Goal: Task Accomplishment & Management: Manage account settings

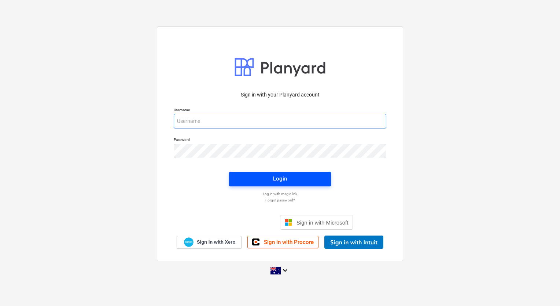
type input "[EMAIL_ADDRESS][DOMAIN_NAME]"
click at [318, 181] on span "Login" at bounding box center [280, 179] width 84 height 10
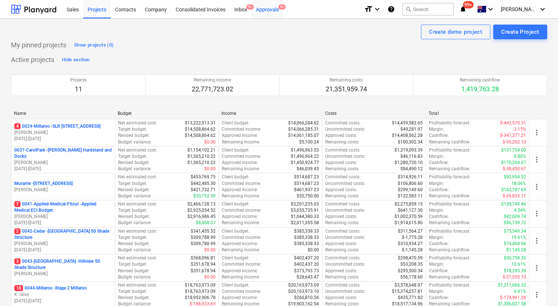
click at [277, 10] on div "Approvals 9+" at bounding box center [267, 9] width 32 height 19
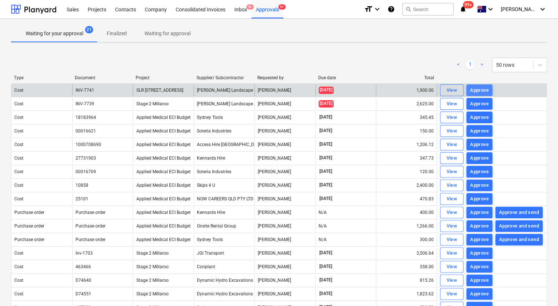
click at [474, 88] on div "Approve" at bounding box center [479, 90] width 19 height 8
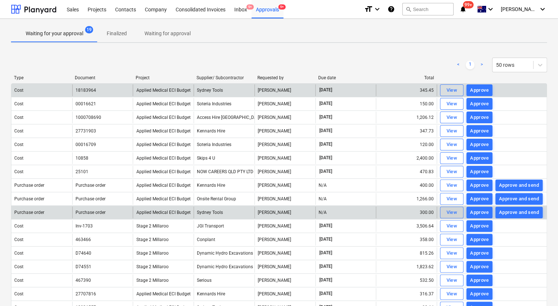
click at [444, 211] on span "View" at bounding box center [451, 212] width 16 height 8
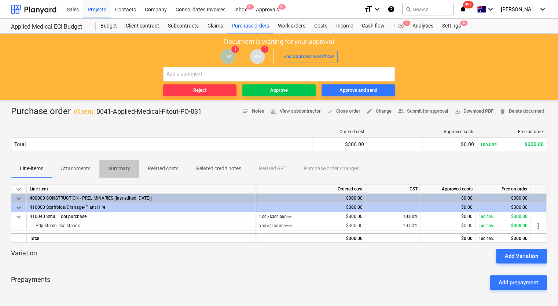
click at [122, 171] on p "Summary" at bounding box center [119, 169] width 22 height 8
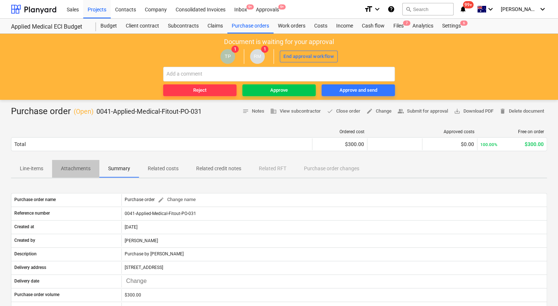
click at [81, 172] on p "Attachments" at bounding box center [76, 169] width 30 height 8
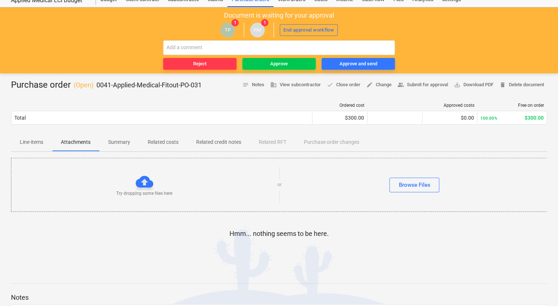
scroll to position [73, 0]
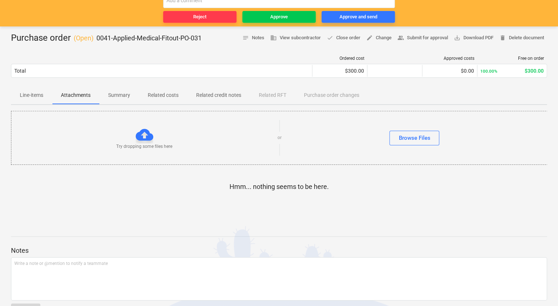
click at [123, 95] on p "Summary" at bounding box center [119, 95] width 22 height 8
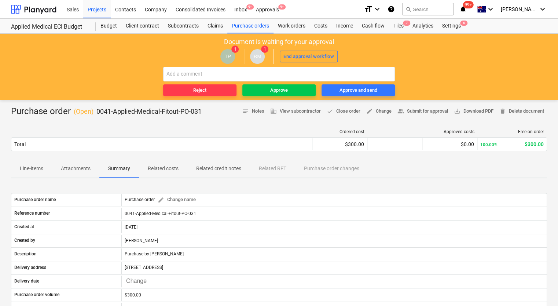
click at [39, 167] on p "Line-items" at bounding box center [31, 169] width 23 height 8
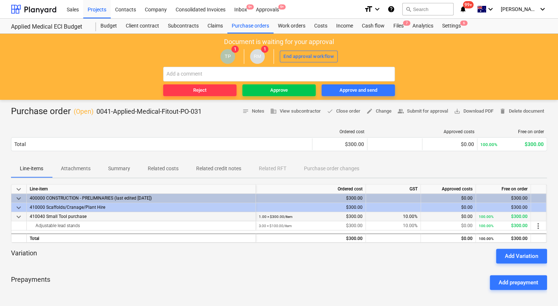
click at [73, 215] on span "410040 Small Tool purchase" at bounding box center [58, 216] width 57 height 5
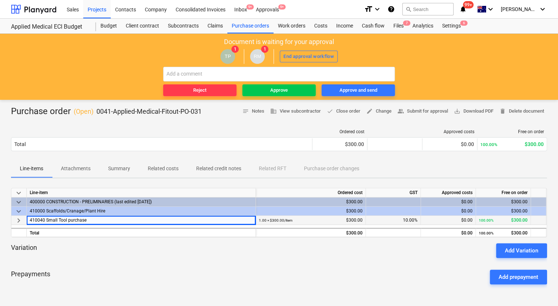
drag, startPoint x: 93, startPoint y: 245, endPoint x: 98, endPoint y: 245, distance: 5.5
click at [94, 245] on div "Variation Add Variation" at bounding box center [279, 250] width 536 height 15
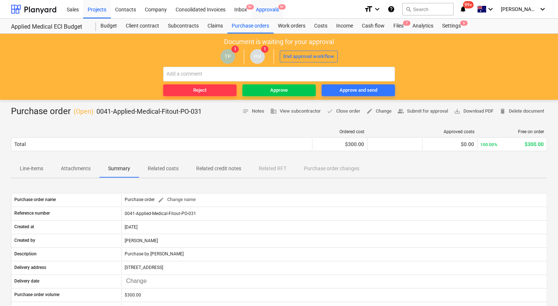
click at [270, 11] on div "Approvals 9+" at bounding box center [267, 9] width 32 height 19
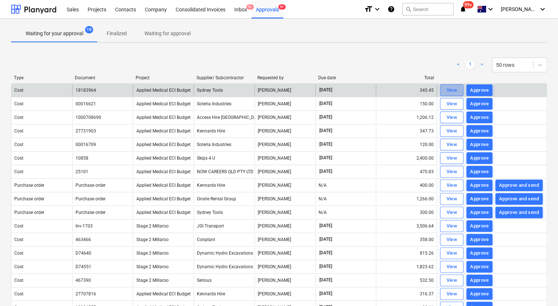
click at [453, 89] on div "View" at bounding box center [451, 90] width 11 height 8
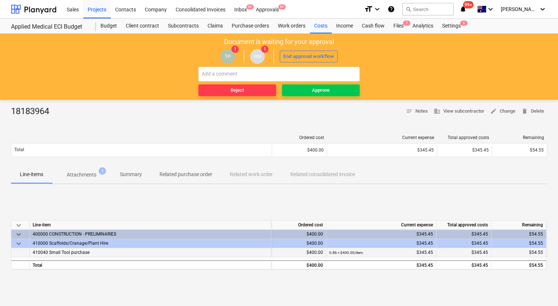
click at [76, 251] on span "410040 Small Tool purchase" at bounding box center [61, 252] width 57 height 5
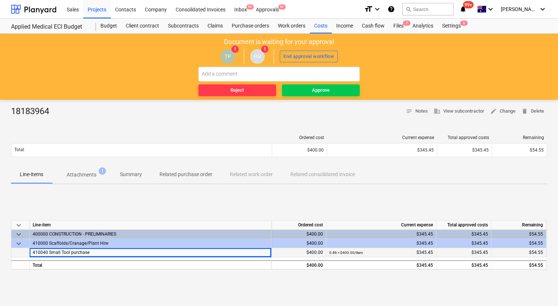
click at [350, 252] on small "0.86 × $400.00 / item" at bounding box center [346, 252] width 34 height 4
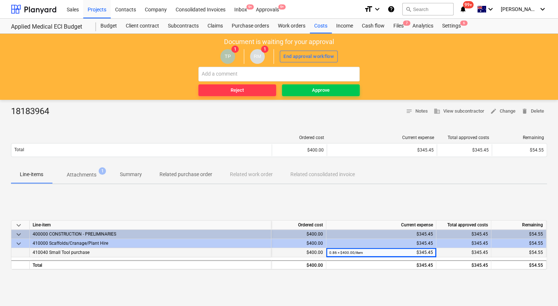
click at [350, 252] on small "0.86 × $400.00 / item" at bounding box center [346, 252] width 34 height 4
click at [86, 176] on p "Attachments" at bounding box center [82, 175] width 30 height 8
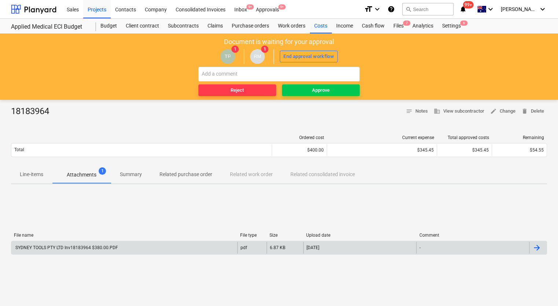
click at [92, 249] on div "SYDNEY TOOLS PTY LTD Inv18183964 $380.00.PDF" at bounding box center [66, 247] width 104 height 5
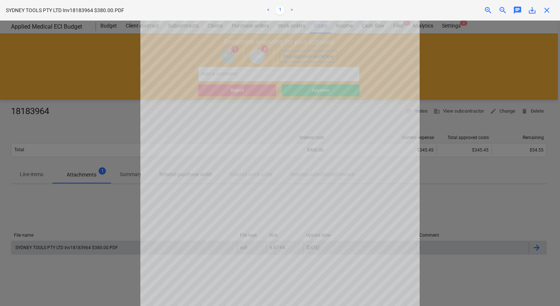
click at [104, 205] on div at bounding box center [280, 163] width 560 height 285
click at [545, 7] on span "close" at bounding box center [546, 10] width 9 height 9
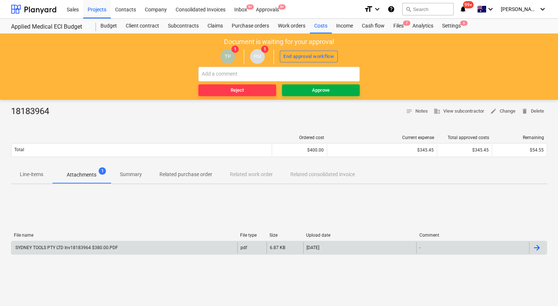
click at [326, 89] on div "Approve" at bounding box center [321, 90] width 18 height 8
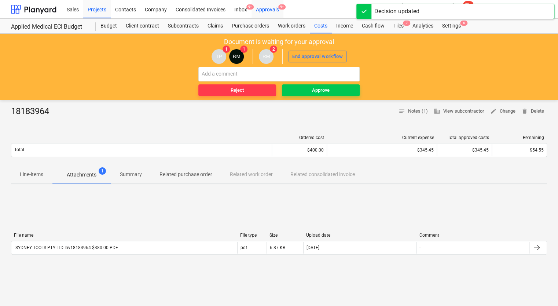
click at [273, 11] on div "Approvals 9+" at bounding box center [267, 9] width 32 height 19
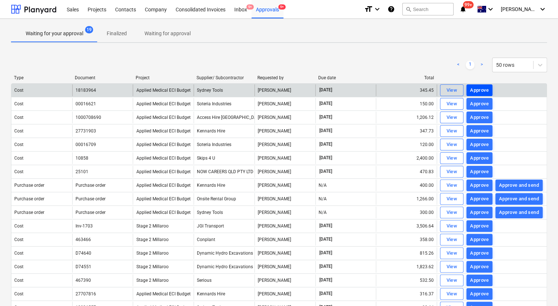
click at [473, 88] on div "Approve" at bounding box center [479, 90] width 19 height 8
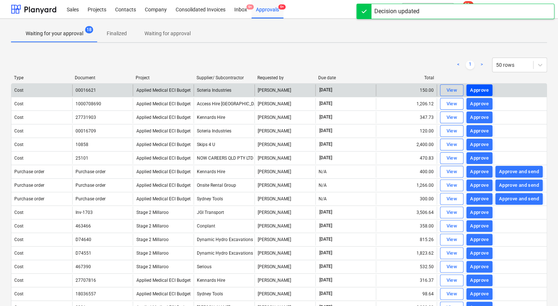
click at [475, 90] on div "Approve" at bounding box center [479, 90] width 19 height 8
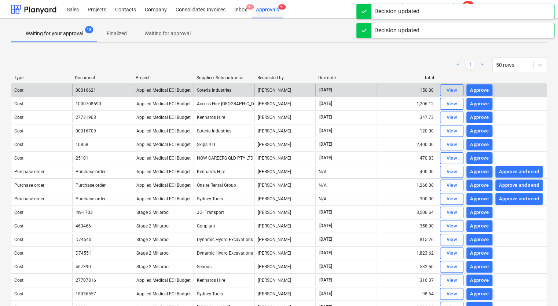
click at [475, 90] on div "Approve" at bounding box center [479, 90] width 19 height 8
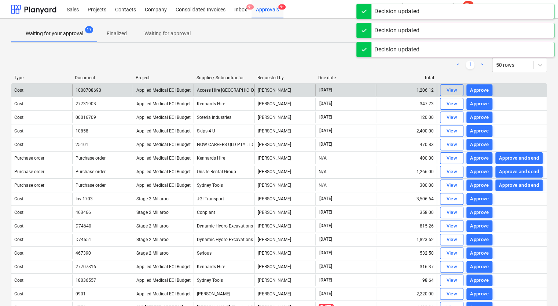
click at [475, 90] on div "Approve" at bounding box center [479, 90] width 19 height 8
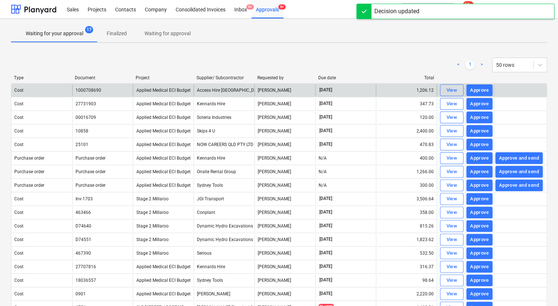
drag, startPoint x: 475, startPoint y: 90, endPoint x: 390, endPoint y: 71, distance: 86.7
click at [390, 71] on div "< 1 > 50 rows" at bounding box center [279, 65] width 536 height 15
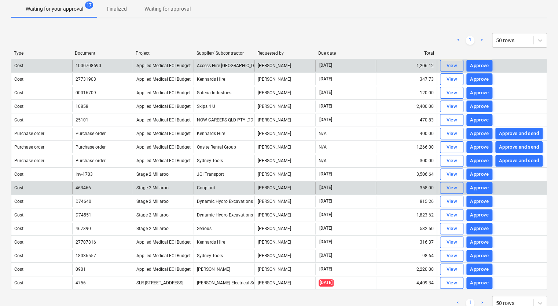
scroll to position [48, 0]
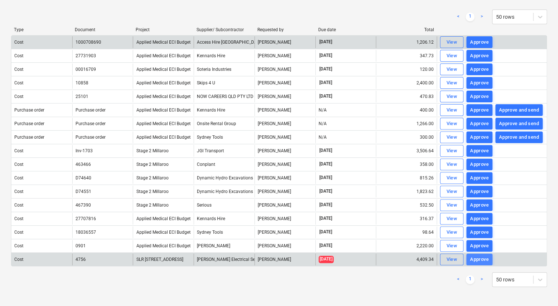
click at [478, 257] on div "Approve" at bounding box center [479, 259] width 19 height 8
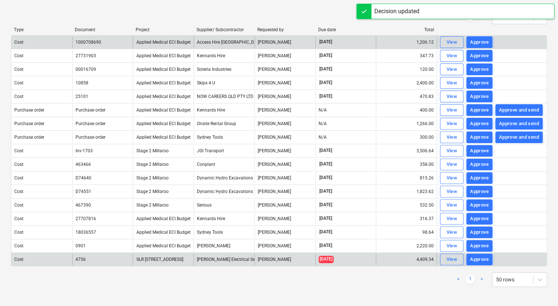
scroll to position [34, 0]
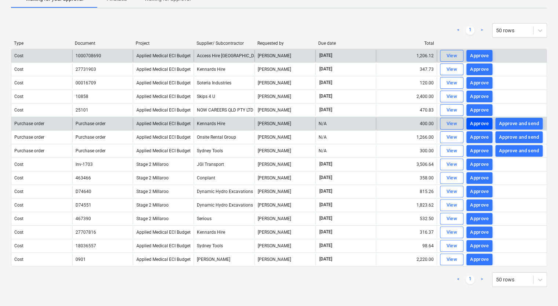
click at [487, 127] on button "Approve" at bounding box center [479, 124] width 26 height 12
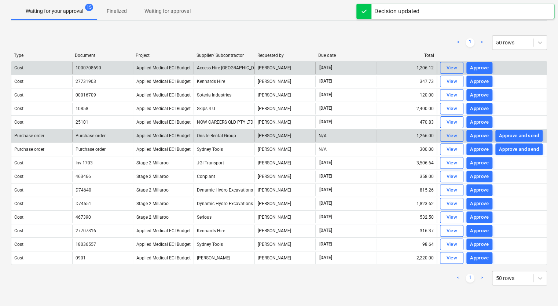
scroll to position [21, 0]
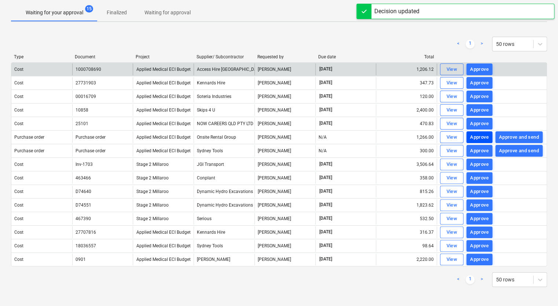
click at [485, 133] on div "Approve" at bounding box center [479, 137] width 19 height 8
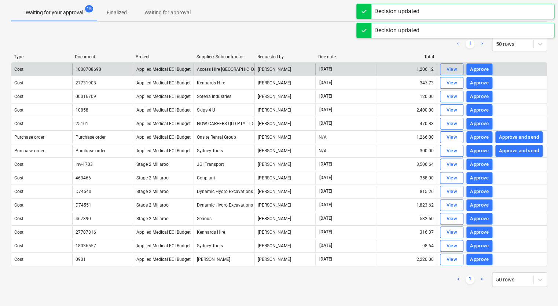
scroll to position [7, 0]
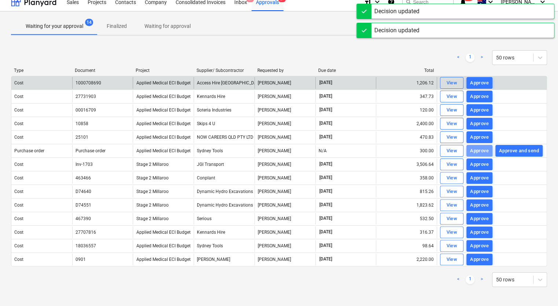
click at [488, 149] on button "Approve" at bounding box center [479, 151] width 26 height 12
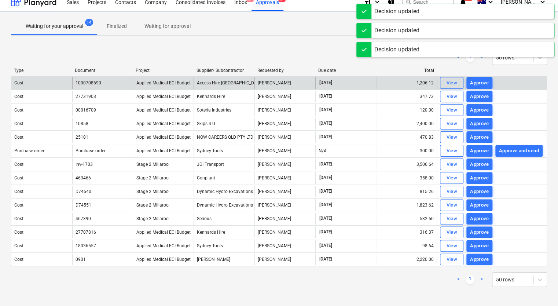
scroll to position [0, 0]
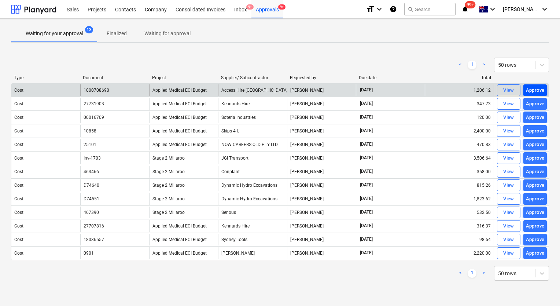
click at [528, 89] on div "Approve" at bounding box center [535, 90] width 19 height 8
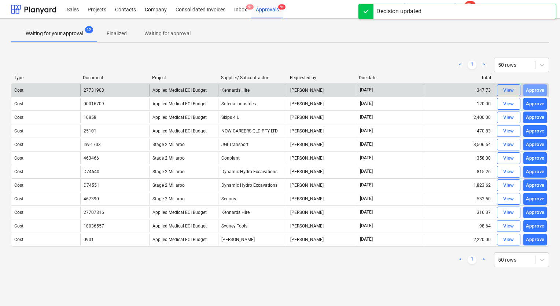
click at [533, 88] on div "Approve" at bounding box center [535, 90] width 19 height 8
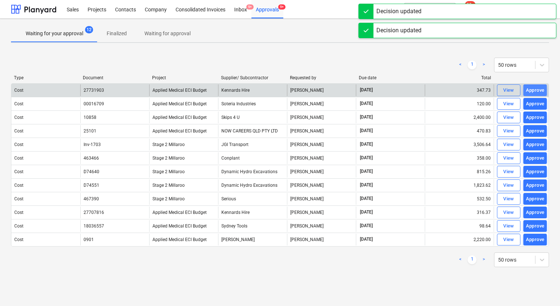
click at [533, 88] on div "Approve" at bounding box center [535, 90] width 19 height 8
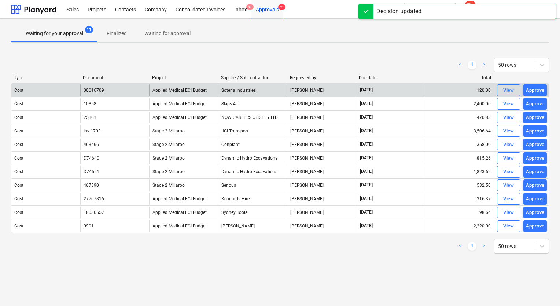
click at [533, 88] on div "Approve" at bounding box center [535, 90] width 19 height 8
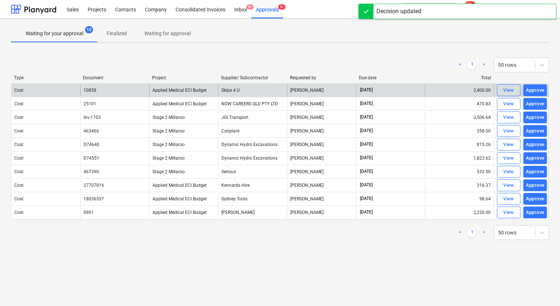
click at [533, 88] on div "Approve" at bounding box center [535, 90] width 19 height 8
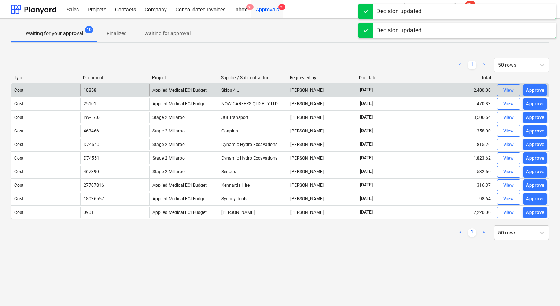
click at [533, 88] on div "Approve" at bounding box center [535, 90] width 19 height 8
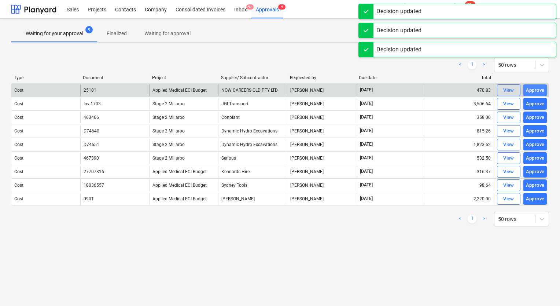
click at [535, 89] on div "Approve" at bounding box center [535, 90] width 19 height 8
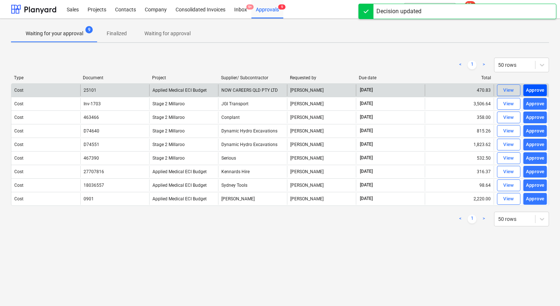
click at [537, 89] on div "Approve" at bounding box center [535, 90] width 19 height 8
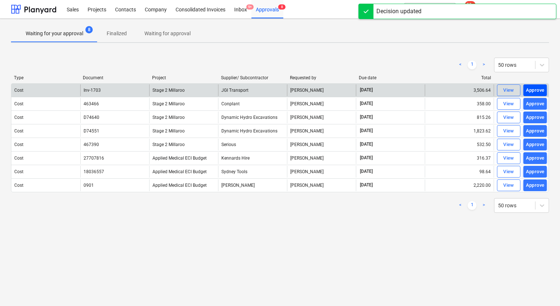
click at [535, 92] on div "Approve" at bounding box center [535, 90] width 19 height 8
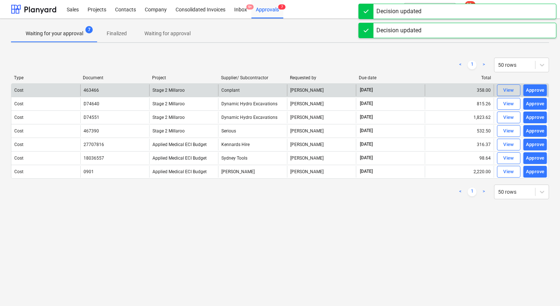
click at [535, 92] on div "Approve" at bounding box center [535, 90] width 19 height 8
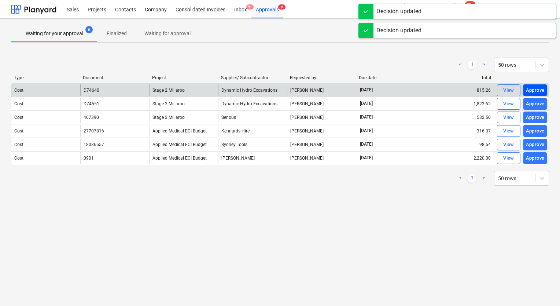
click at [537, 86] on div "Approve" at bounding box center [535, 90] width 19 height 8
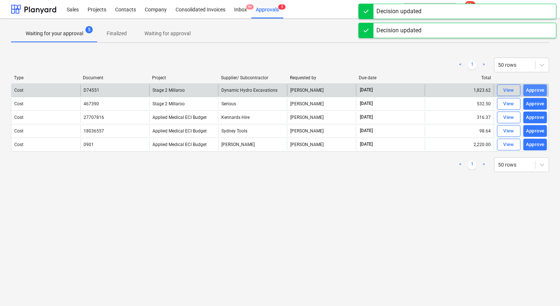
click at [536, 87] on div "Approve" at bounding box center [535, 90] width 19 height 8
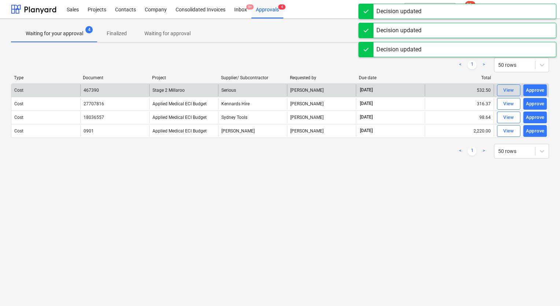
click at [536, 87] on div "Approve" at bounding box center [535, 90] width 19 height 8
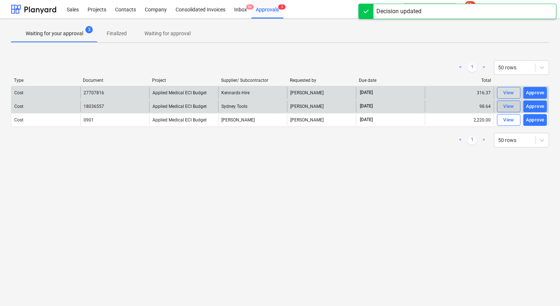
click at [507, 105] on div "View" at bounding box center [508, 106] width 11 height 8
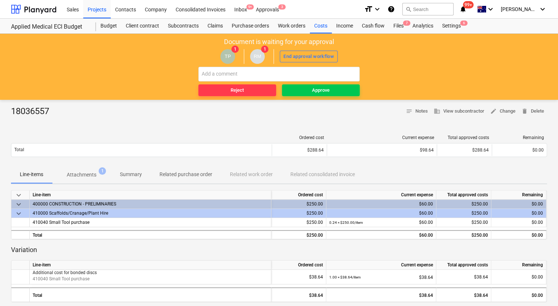
click at [88, 177] on p "Attachments" at bounding box center [82, 175] width 30 height 8
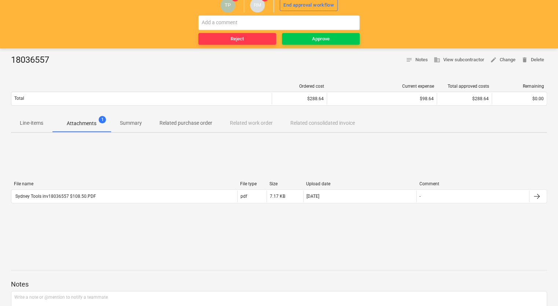
scroll to position [108, 0]
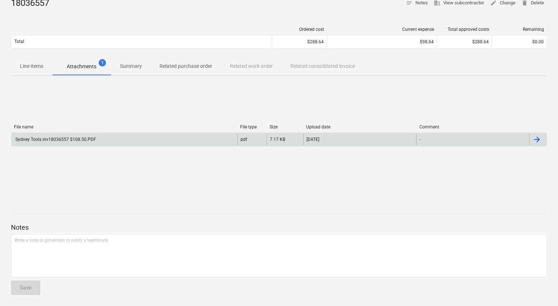
click at [69, 141] on div "Sydney Tools inv18036557 $108.50.PDF" at bounding box center [55, 139] width 82 height 5
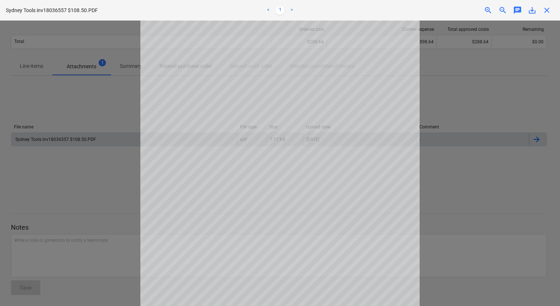
click at [450, 184] on div at bounding box center [280, 163] width 560 height 285
click at [548, 11] on span "close" at bounding box center [546, 10] width 9 height 9
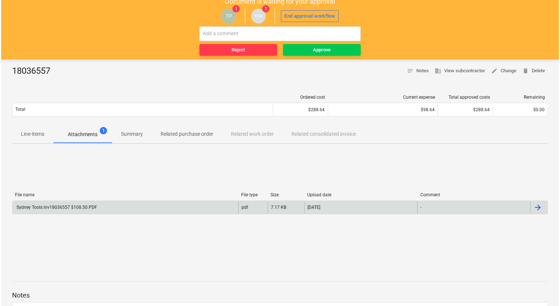
scroll to position [0, 0]
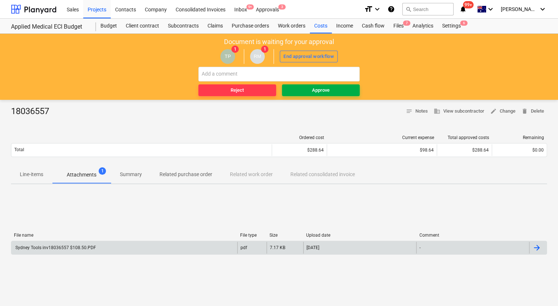
click at [334, 89] on span "Approve" at bounding box center [321, 90] width 72 height 8
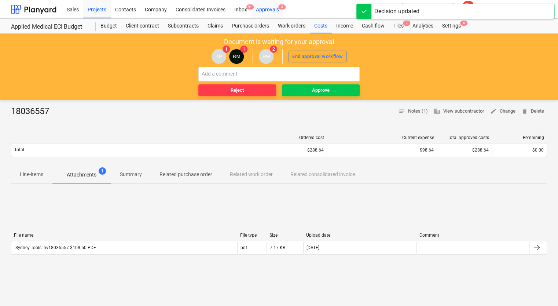
click at [273, 12] on div "Approvals 3" at bounding box center [267, 9] width 32 height 19
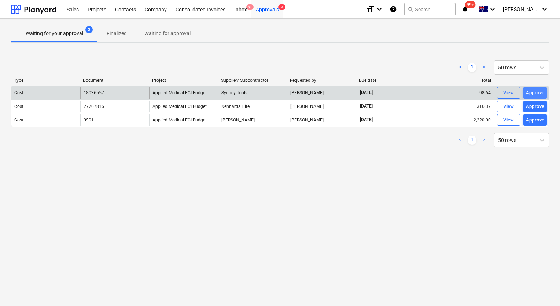
click at [536, 94] on div "Approve" at bounding box center [535, 93] width 19 height 8
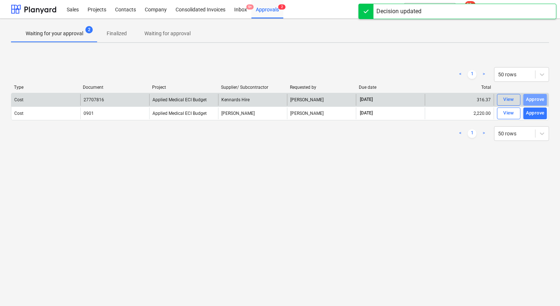
click at [536, 94] on button "Approve" at bounding box center [534, 100] width 23 height 12
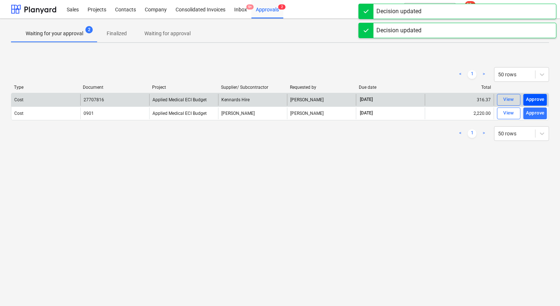
click at [536, 96] on div "Approve" at bounding box center [535, 99] width 19 height 8
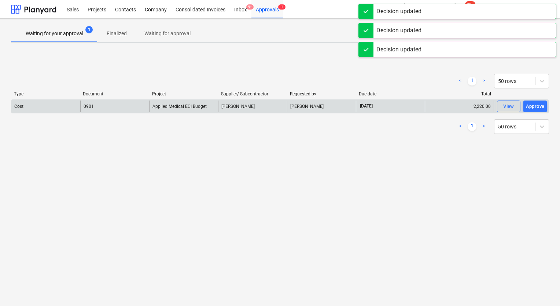
click at [536, 99] on div "Cost 0901 Applied Medical ECI Budget [PERSON_NAME] [PERSON_NAME] [DATE] 2,220.0…" at bounding box center [280, 106] width 538 height 14
click at [536, 103] on div "Approve" at bounding box center [535, 106] width 19 height 8
